Goal: Information Seeking & Learning: Learn about a topic

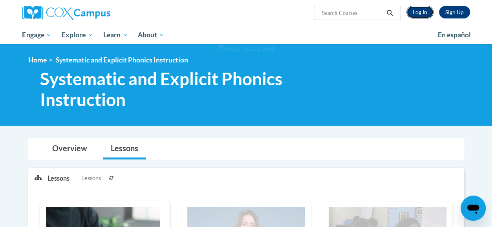
click at [419, 12] on link "Log In" at bounding box center [419, 12] width 27 height 13
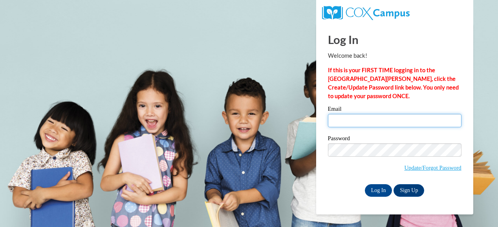
click at [401, 120] on input "Email" at bounding box center [395, 120] width 134 height 13
type input "karyn.walker@muskegonorway.org"
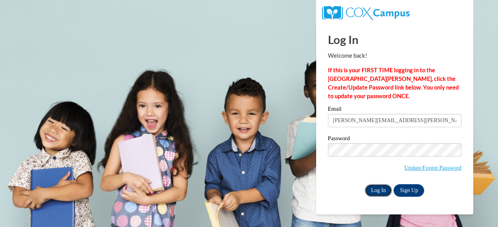
click at [379, 190] on input "Log In" at bounding box center [378, 190] width 27 height 13
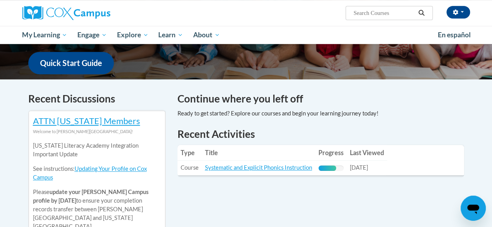
scroll to position [199, 0]
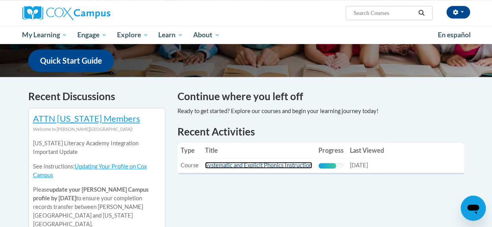
click at [301, 165] on link "Systematic and Explicit Phonics Instruction" at bounding box center [258, 165] width 107 height 7
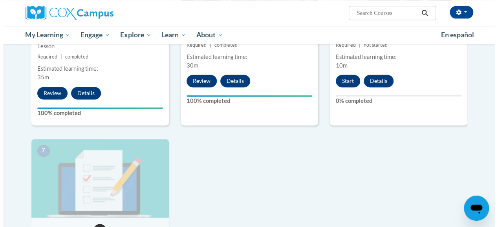
scroll to position [508, 0]
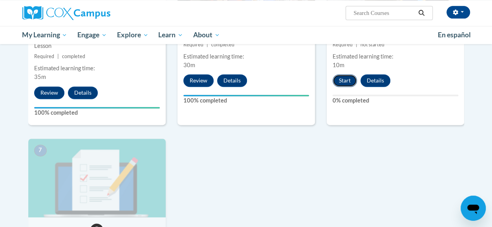
click at [344, 77] on button "Start" at bounding box center [345, 80] width 24 height 13
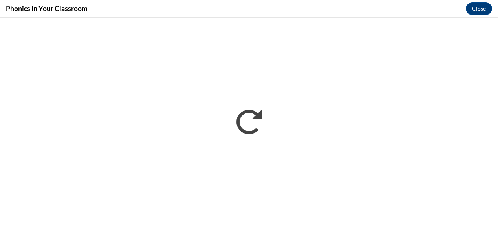
scroll to position [0, 0]
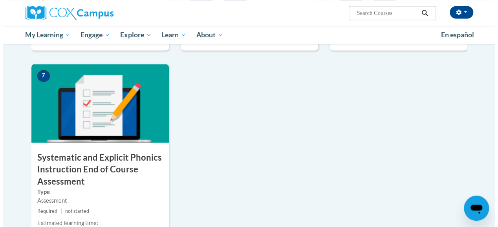
scroll to position [696, 0]
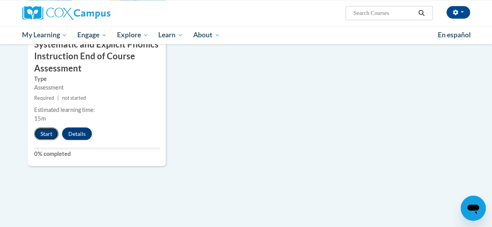
click at [44, 131] on button "Start" at bounding box center [46, 133] width 24 height 13
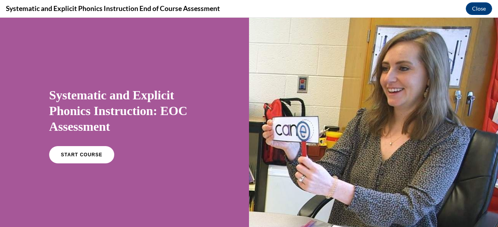
scroll to position [0, 0]
click at [99, 151] on link "START COURSE" at bounding box center [82, 155] width 68 height 18
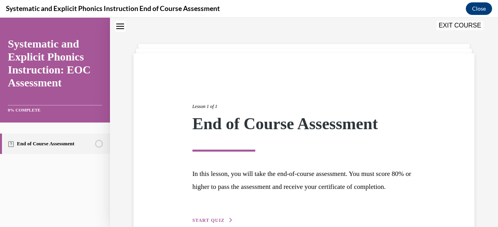
scroll to position [82, 0]
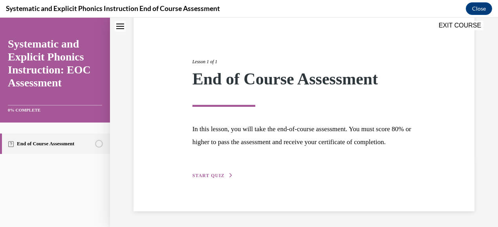
click at [194, 176] on span "START QUIZ" at bounding box center [208, 175] width 32 height 5
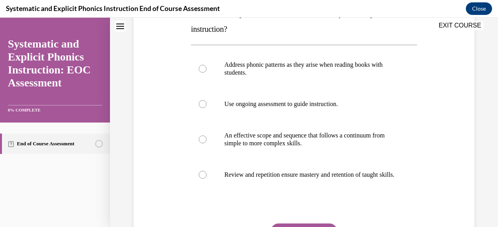
scroll to position [145, 0]
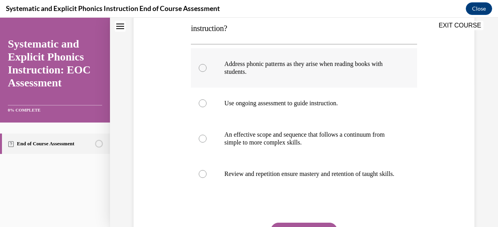
click at [203, 69] on div at bounding box center [203, 68] width 8 height 8
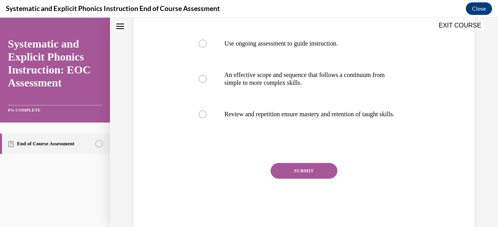
click at [304, 176] on button "SUBMIT" at bounding box center [304, 171] width 67 height 16
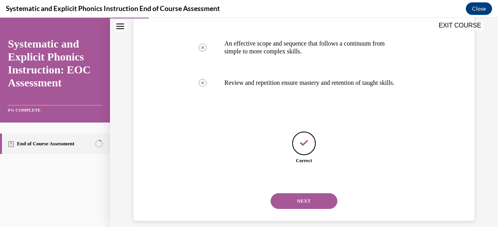
scroll to position [236, 0]
click at [302, 209] on button "NEXT" at bounding box center [304, 201] width 67 height 16
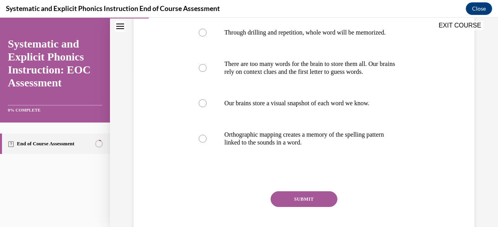
scroll to position [161, 0]
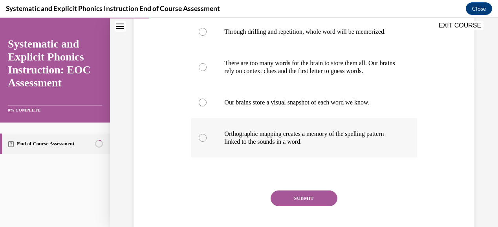
click at [314, 145] on p "Orthographic mapping creates a memory of the spelling pattern linked to the sou…" at bounding box center [310, 138] width 173 height 16
click at [312, 205] on button "SUBMIT" at bounding box center [304, 198] width 67 height 16
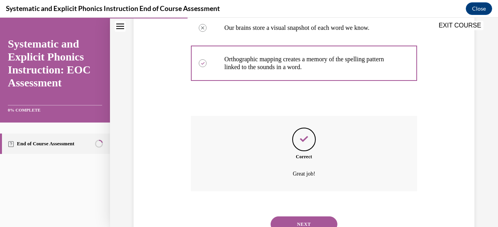
scroll to position [276, 0]
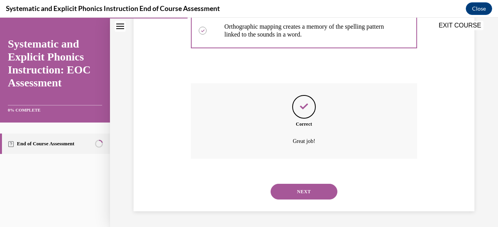
click at [309, 190] on button "NEXT" at bounding box center [304, 192] width 67 height 16
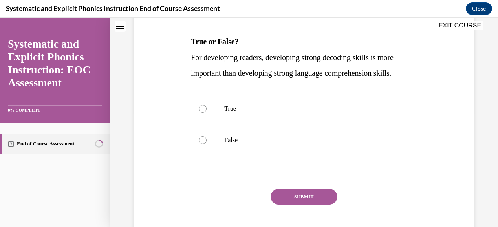
scroll to position [116, 0]
click at [234, 139] on p "False" at bounding box center [310, 140] width 173 height 8
click at [299, 192] on button "SUBMIT" at bounding box center [304, 196] width 67 height 16
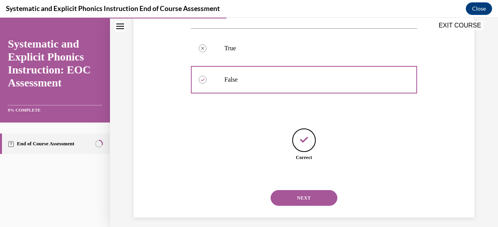
scroll to position [182, 0]
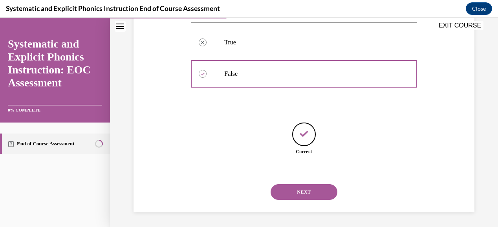
click at [311, 188] on button "NEXT" at bounding box center [304, 192] width 67 height 16
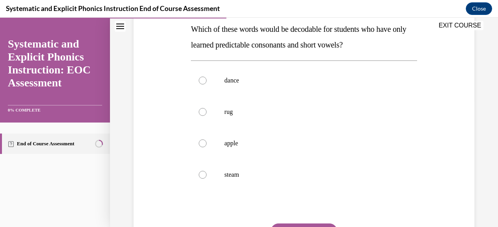
scroll to position [129, 0]
click at [231, 115] on div at bounding box center [304, 111] width 226 height 31
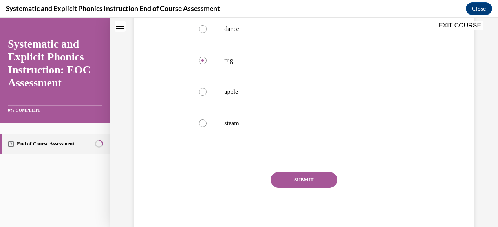
click at [318, 176] on button "SUBMIT" at bounding box center [304, 180] width 67 height 16
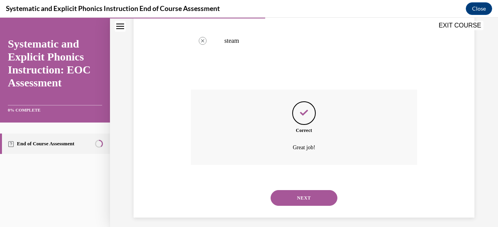
scroll to position [268, 0]
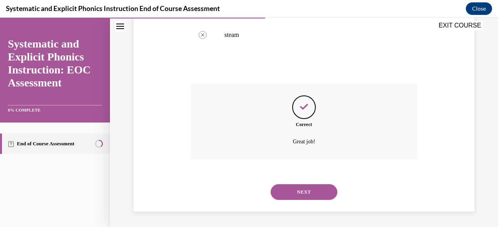
click at [313, 190] on button "NEXT" at bounding box center [304, 192] width 67 height 16
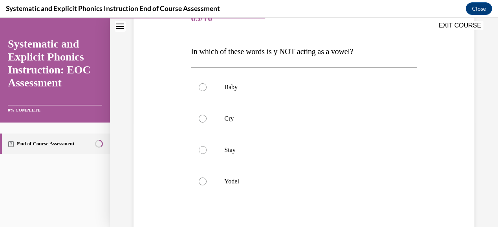
scroll to position [110, 0]
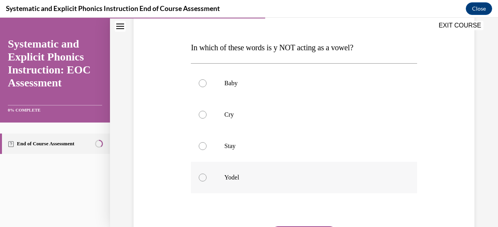
click at [203, 179] on div at bounding box center [203, 178] width 8 height 8
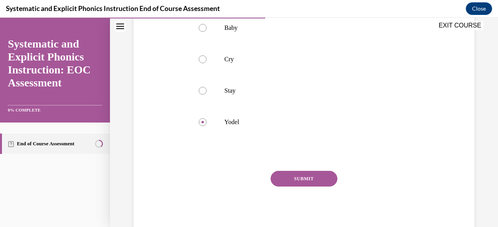
click at [319, 179] on button "SUBMIT" at bounding box center [304, 179] width 67 height 16
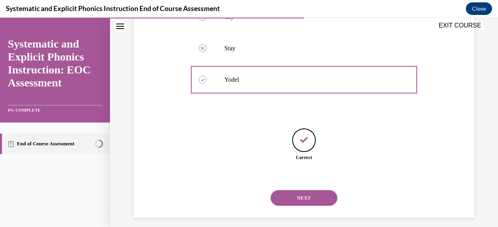
scroll to position [214, 0]
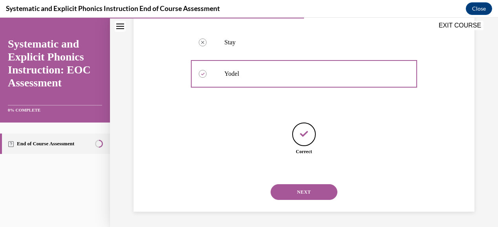
click at [312, 194] on button "NEXT" at bounding box center [304, 192] width 67 height 16
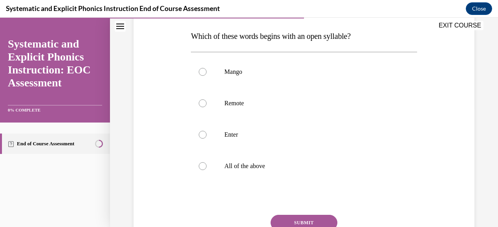
scroll to position [122, 0]
click at [243, 109] on div at bounding box center [304, 102] width 226 height 31
click at [293, 220] on button "SUBMIT" at bounding box center [304, 222] width 67 height 16
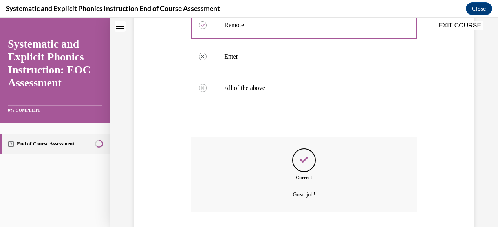
scroll to position [252, 0]
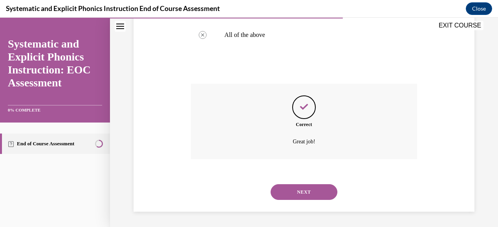
click at [315, 185] on button "NEXT" at bounding box center [304, 192] width 67 height 16
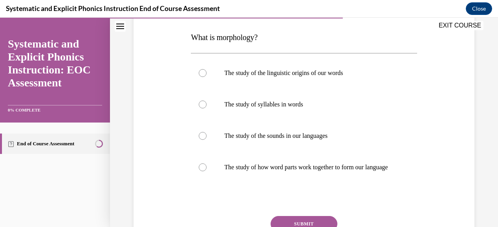
scroll to position [130, 0]
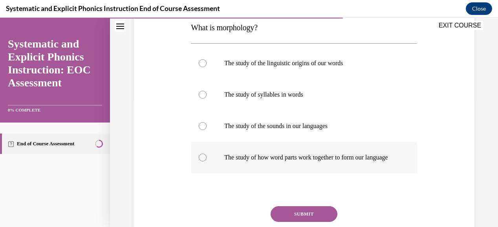
click at [360, 159] on p "The study of how word parts work together to form our language" at bounding box center [310, 158] width 173 height 8
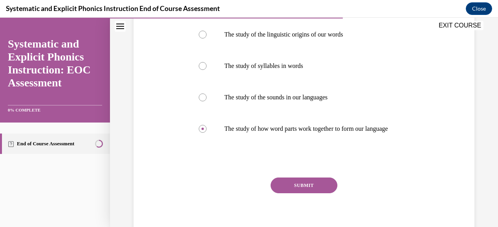
scroll to position [159, 0]
click at [326, 191] on button "SUBMIT" at bounding box center [304, 185] width 67 height 16
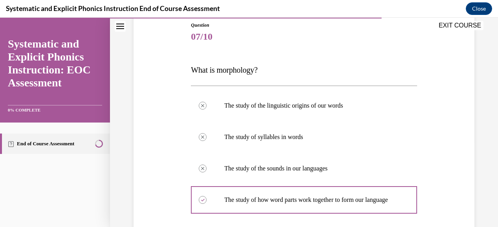
scroll to position [221, 0]
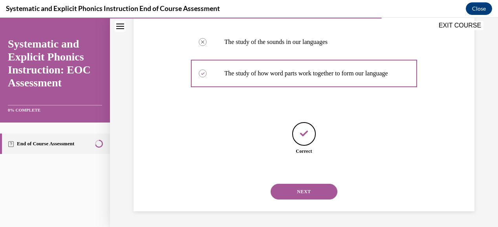
click at [289, 193] on button "NEXT" at bounding box center [304, 192] width 67 height 16
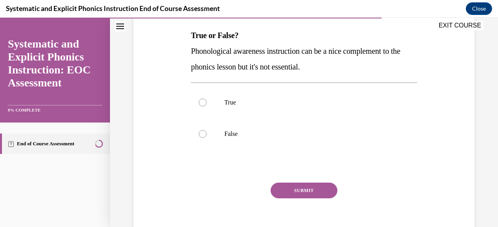
scroll to position [123, 0]
click at [222, 129] on div at bounding box center [304, 133] width 226 height 31
click at [295, 189] on button "SUBMIT" at bounding box center [304, 190] width 67 height 16
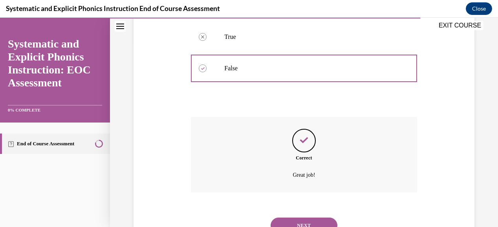
scroll to position [221, 0]
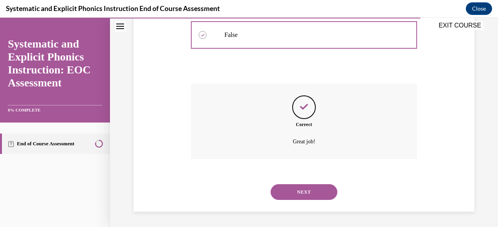
click at [291, 190] on button "NEXT" at bounding box center [304, 192] width 67 height 16
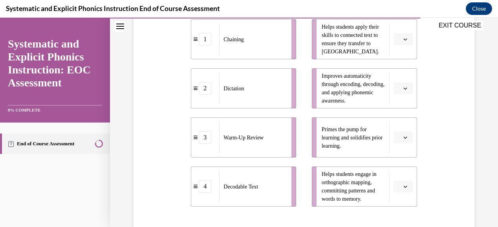
scroll to position [190, 0]
click at [408, 134] on button "button" at bounding box center [402, 137] width 19 height 12
click at [396, 102] on span "3" at bounding box center [394, 104] width 3 height 6
click at [398, 182] on button "button" at bounding box center [402, 186] width 19 height 12
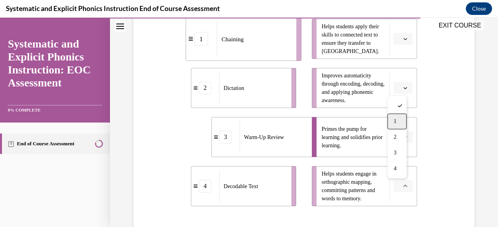
click at [395, 124] on span "1" at bounding box center [394, 121] width 3 height 6
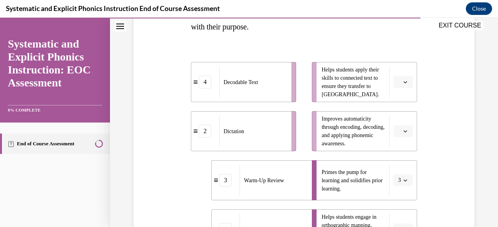
scroll to position [146, 0]
click at [403, 81] on icon "button" at bounding box center [405, 82] width 4 height 4
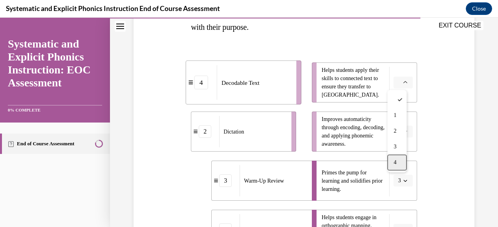
click at [394, 160] on span "4" at bounding box center [394, 162] width 3 height 6
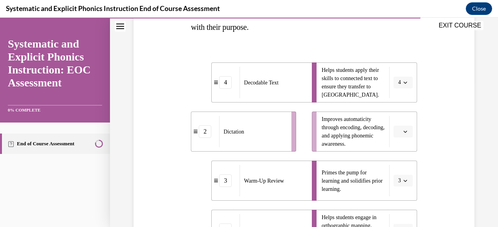
click at [397, 130] on button "button" at bounding box center [402, 132] width 19 height 12
click at [398, 177] on div "2" at bounding box center [396, 180] width 19 height 16
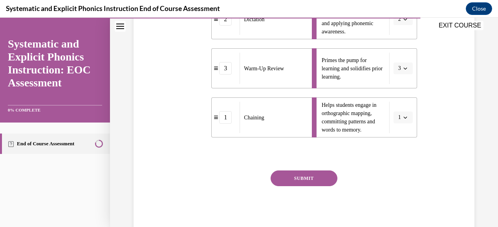
scroll to position [258, 0]
click at [321, 175] on button "SUBMIT" at bounding box center [304, 178] width 67 height 16
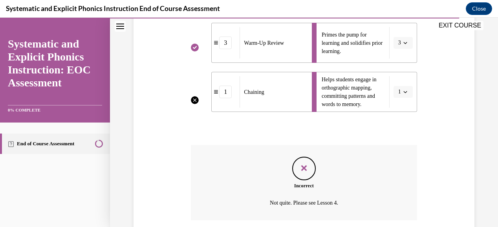
scroll to position [345, 0]
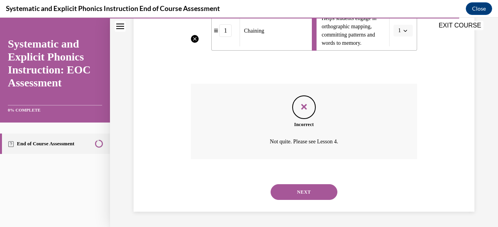
click at [318, 188] on button "NEXT" at bounding box center [304, 192] width 67 height 16
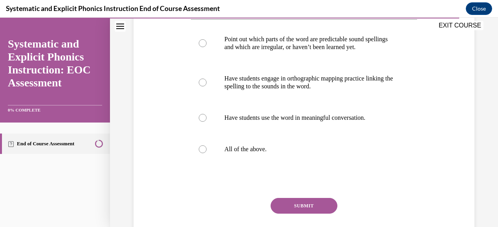
scroll to position [177, 0]
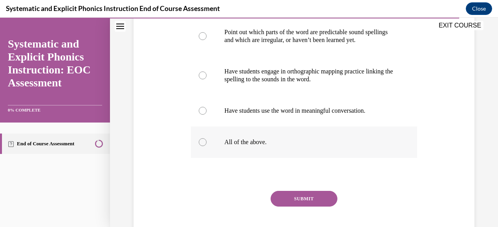
click at [243, 144] on p "All of the above." at bounding box center [310, 142] width 173 height 8
click at [290, 196] on button "SUBMIT" at bounding box center [304, 199] width 67 height 16
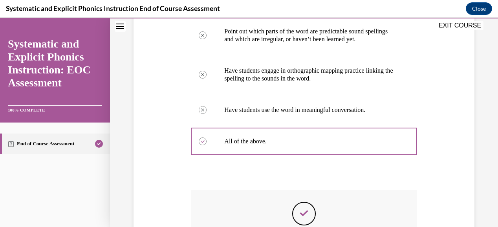
scroll to position [284, 0]
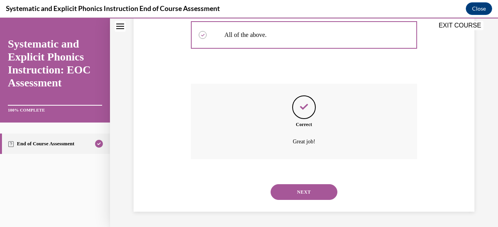
click at [313, 188] on button "NEXT" at bounding box center [304, 192] width 67 height 16
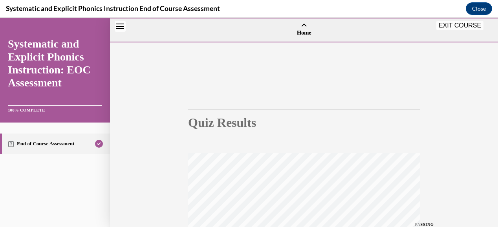
scroll to position [193, 0]
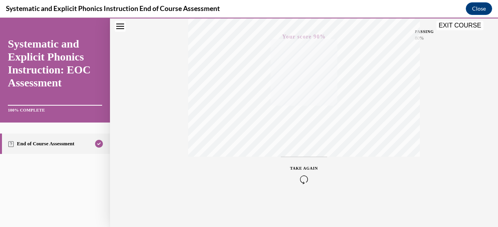
click at [469, 24] on button "EXIT COURSE" at bounding box center [459, 25] width 47 height 9
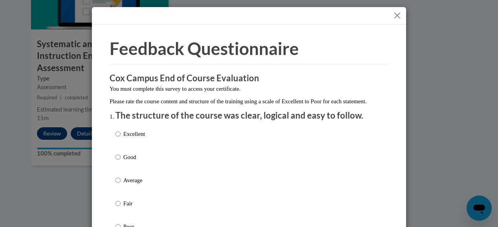
click at [128, 138] on p "Excellent" at bounding box center [134, 134] width 22 height 9
click at [121, 138] on input "Excellent" at bounding box center [117, 134] width 5 height 9
radio input "true"
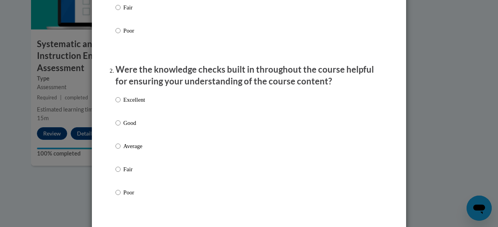
scroll to position [196, 0]
click at [135, 104] on p "Excellent" at bounding box center [134, 99] width 22 height 9
click at [121, 104] on input "Excellent" at bounding box center [117, 99] width 5 height 9
radio input "true"
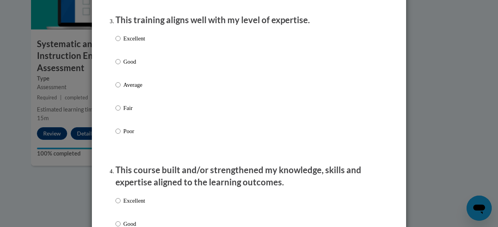
scroll to position [408, 0]
click at [126, 42] on p "Excellent" at bounding box center [134, 38] width 22 height 9
click at [121, 42] on input "Excellent" at bounding box center [117, 38] width 5 height 9
radio input "true"
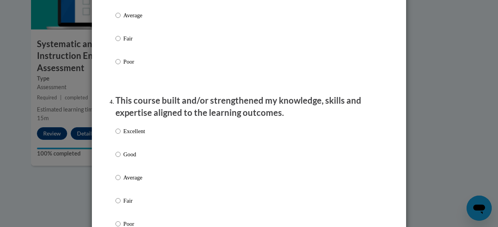
scroll to position [513, 0]
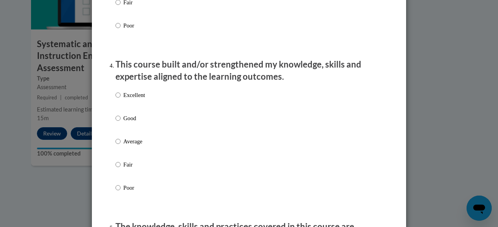
click at [136, 99] on p "Excellent" at bounding box center [134, 95] width 22 height 9
click at [121, 99] on input "Excellent" at bounding box center [117, 95] width 5 height 9
radio input "true"
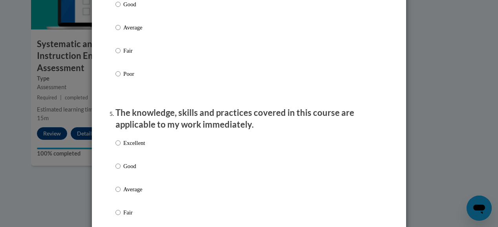
scroll to position [701, 0]
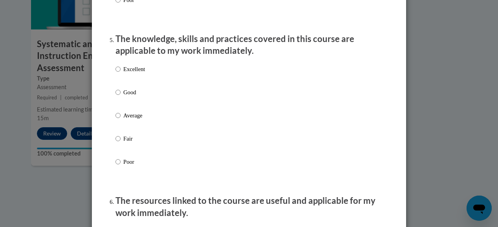
click at [137, 73] on p "Excellent" at bounding box center [134, 69] width 22 height 9
click at [121, 73] on input "Excellent" at bounding box center [117, 69] width 5 height 9
radio input "true"
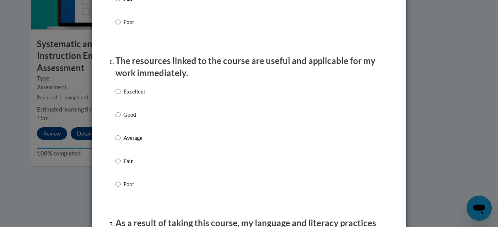
scroll to position [843, 0]
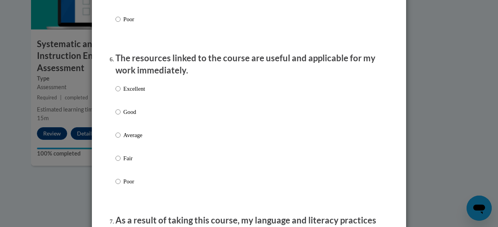
click at [139, 93] on p "Excellent" at bounding box center [134, 88] width 22 height 9
click at [121, 93] on input "Excellent" at bounding box center [117, 88] width 5 height 9
radio input "true"
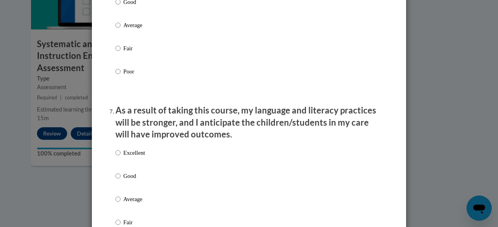
scroll to position [985, 0]
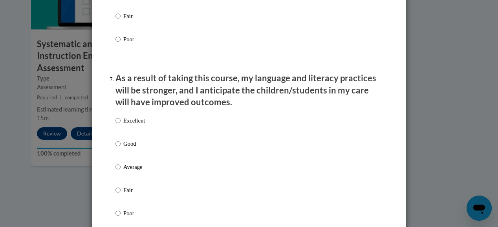
click at [137, 125] on p "Excellent" at bounding box center [134, 120] width 22 height 9
click at [121, 125] on input "Excellent" at bounding box center [117, 120] width 5 height 9
radio input "true"
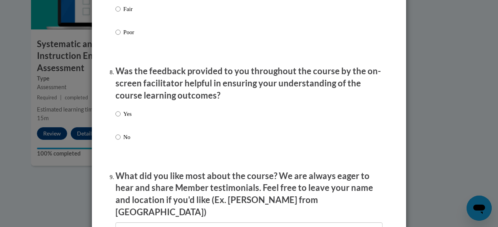
scroll to position [1167, 0]
click at [123, 118] on p "Yes" at bounding box center [127, 113] width 8 height 9
click at [121, 118] on input "Yes" at bounding box center [117, 113] width 5 height 9
radio input "true"
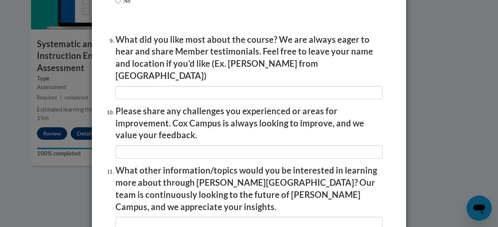
scroll to position [1303, 0]
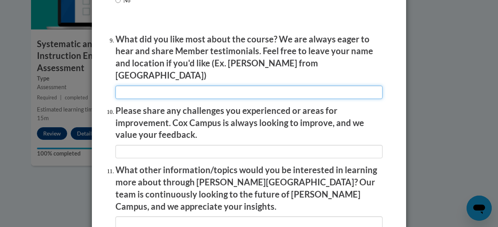
click at [214, 87] on input "textbox" at bounding box center [248, 92] width 267 height 13
type input "W"
type input "Easy steps to implement right away to help my students!"
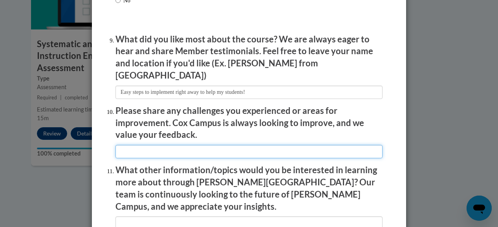
click at [210, 145] on input "textbox" at bounding box center [248, 151] width 267 height 13
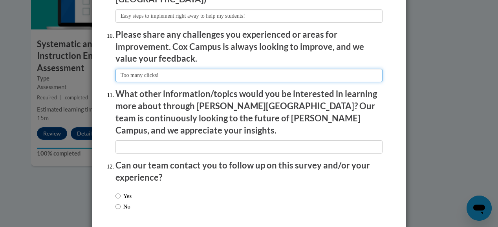
scroll to position [1385, 0]
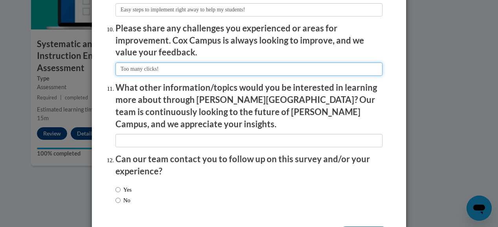
type input "Too many clicks!"
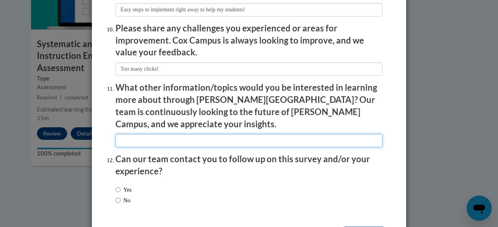
click at [215, 134] on input "textbox" at bounding box center [248, 140] width 267 height 13
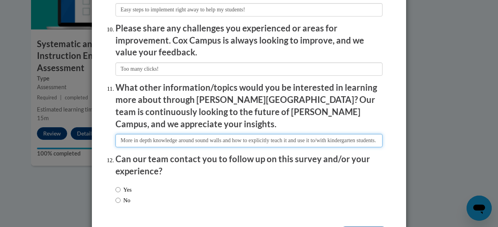
scroll to position [0, 25]
type input "More in depth knowledge around sound walls and how to explicitly teach it and u…"
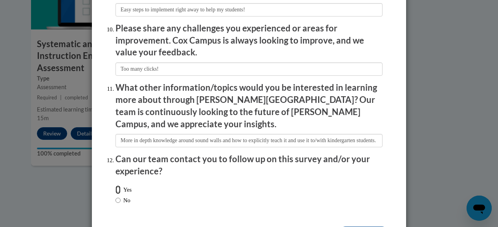
scroll to position [0, 0]
click at [115, 185] on input "Yes" at bounding box center [117, 189] width 5 height 9
radio input "true"
